Goal: Task Accomplishment & Management: Use online tool/utility

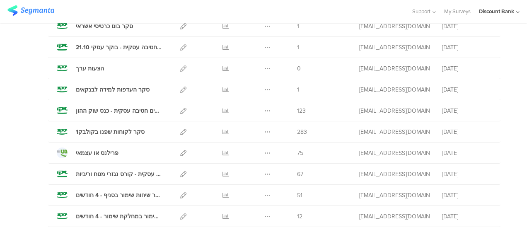
scroll to position [158, 0]
click at [223, 109] on icon at bounding box center [226, 111] width 6 height 6
click at [264, 112] on icon at bounding box center [267, 111] width 6 height 6
click at [253, 148] on link "Export" at bounding box center [251, 146] width 46 height 15
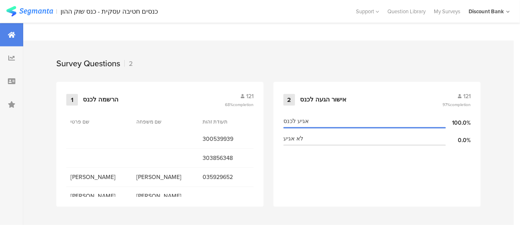
scroll to position [330, 0]
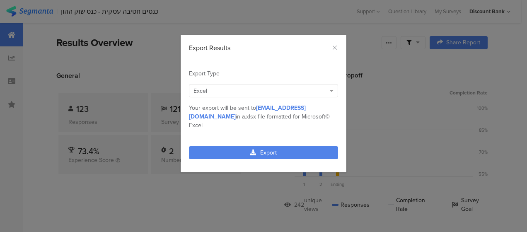
click at [264, 148] on link "Export" at bounding box center [263, 152] width 149 height 13
